Goal: Task Accomplishment & Management: Manage account settings

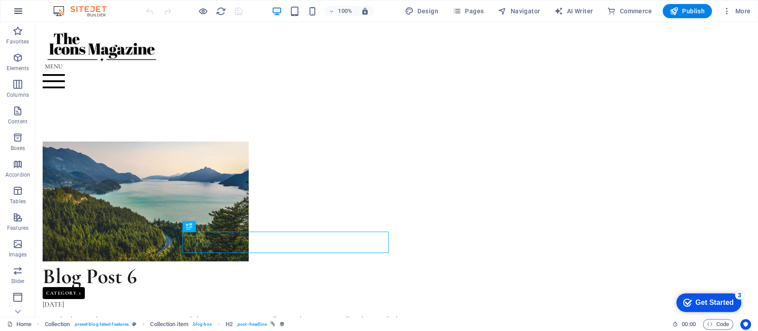
click at [11, 13] on button "button" at bounding box center [18, 10] width 21 height 21
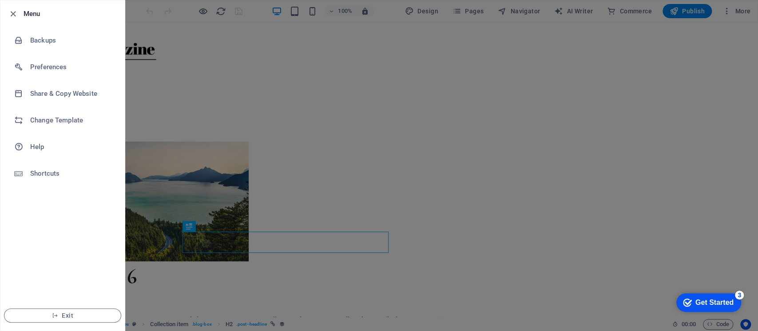
click at [186, 71] on div at bounding box center [379, 165] width 758 height 331
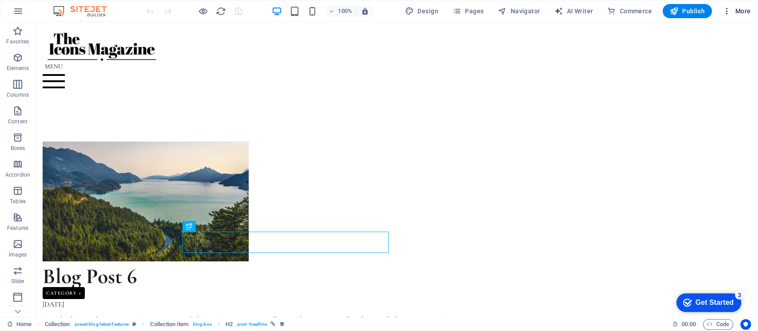
click at [725, 7] on icon "button" at bounding box center [726, 11] width 9 height 9
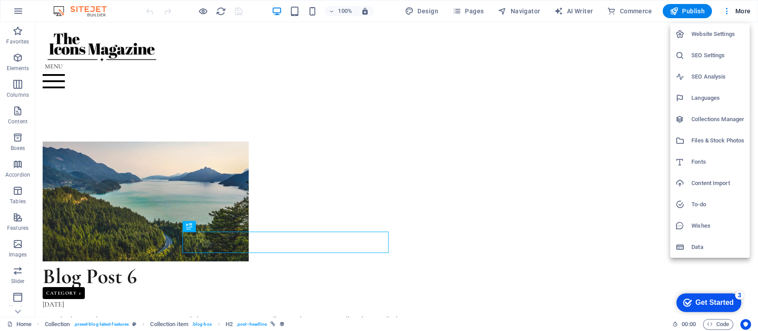
click at [710, 33] on h6 "Website Settings" at bounding box center [717, 34] width 53 height 11
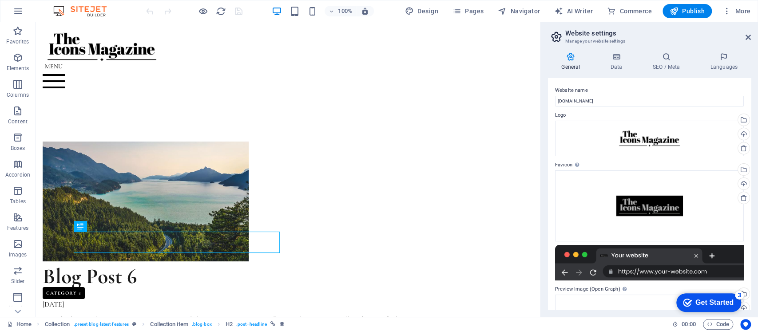
click at [674, 119] on label "Logo" at bounding box center [649, 115] width 189 height 11
